Goal: Information Seeking & Learning: Learn about a topic

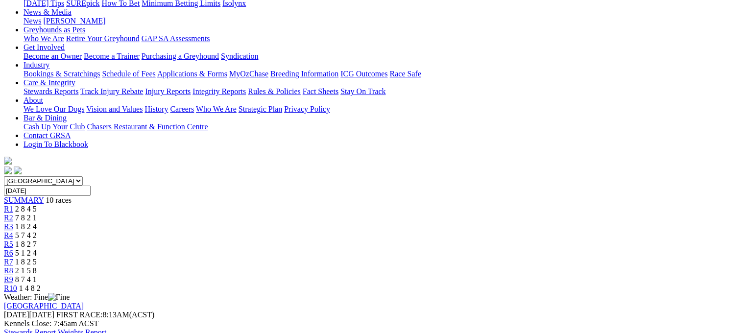
scroll to position [0, 37]
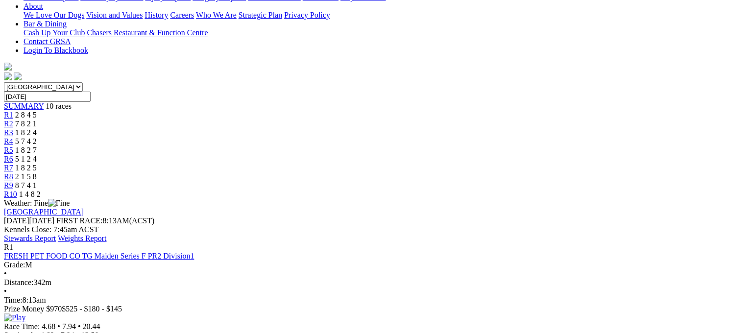
scroll to position [243, 37]
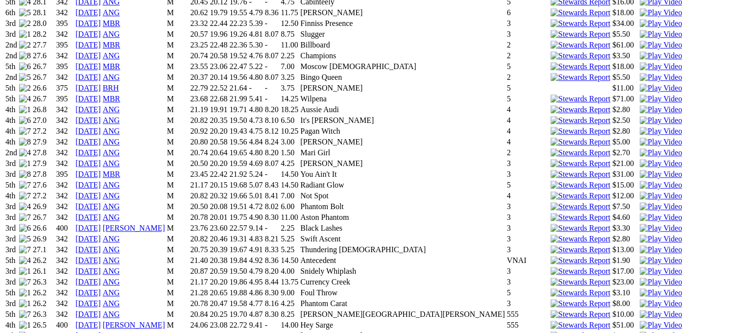
scroll to position [795, 30]
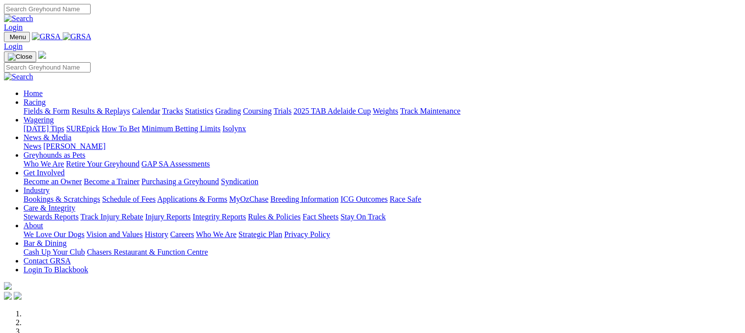
click at [128, 107] on link "Results & Replays" at bounding box center [101, 111] width 58 height 8
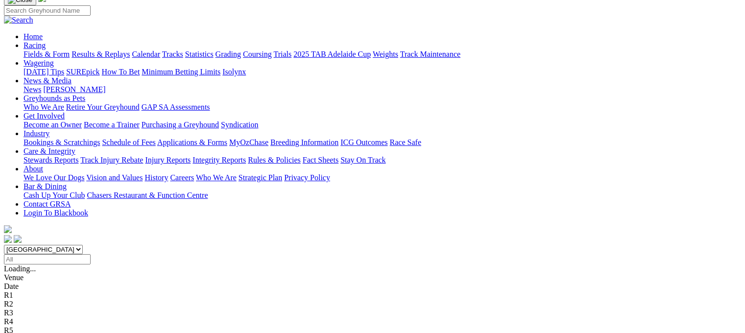
scroll to position [80, 0]
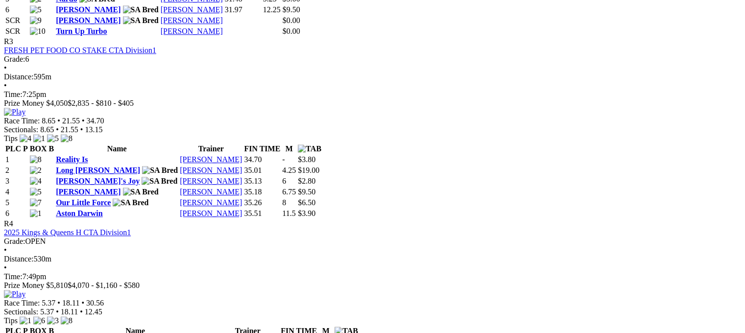
scroll to position [868, 0]
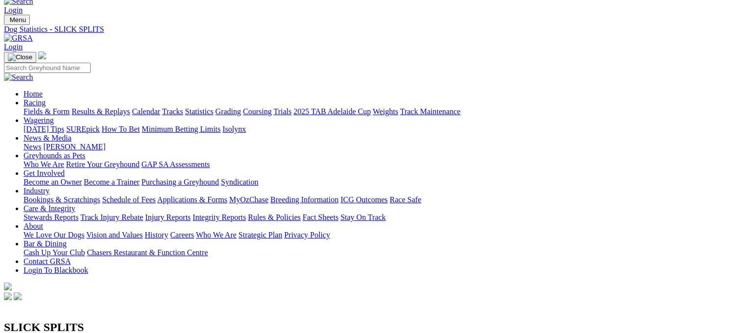
scroll to position [16, 0]
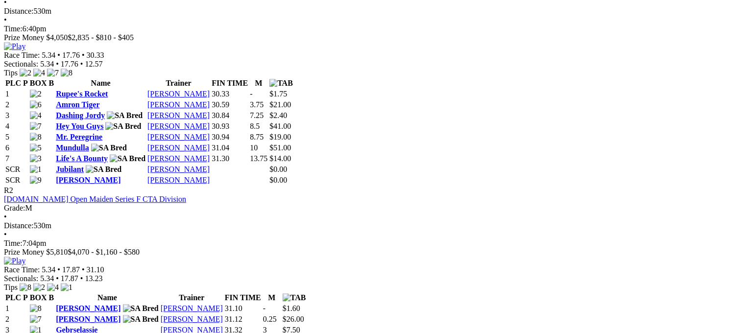
scroll to position [524, 0]
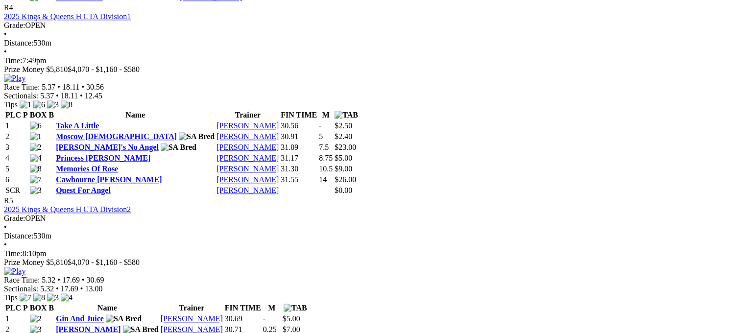
scroll to position [1095, 0]
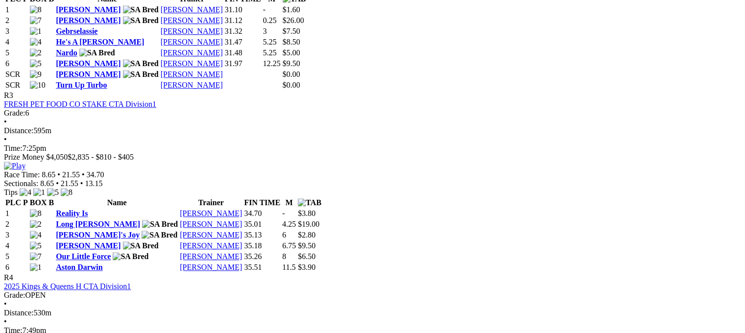
scroll to position [829, 0]
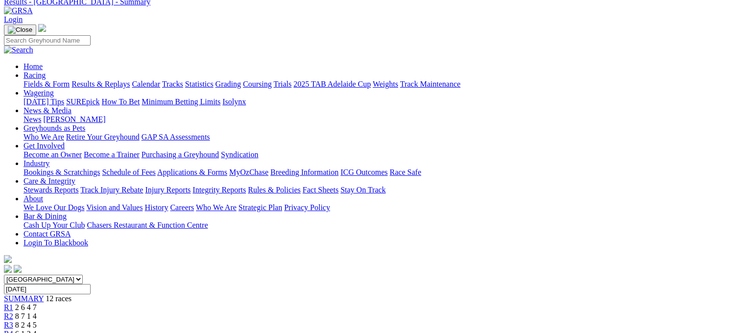
scroll to position [0, 0]
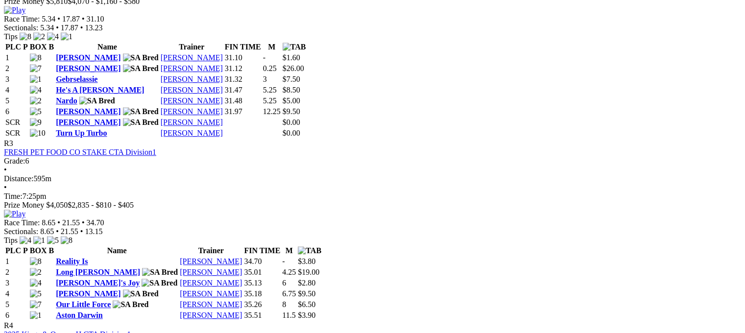
scroll to position [777, 0]
